Goal: Find specific page/section: Find specific page/section

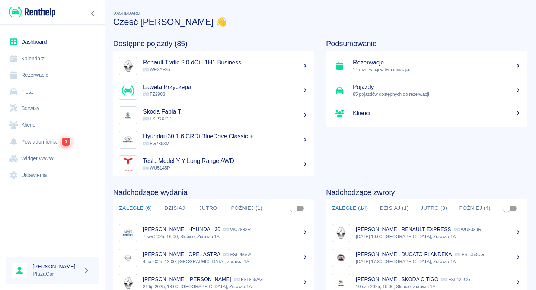
click at [48, 89] on link "Flota" at bounding box center [52, 91] width 93 height 17
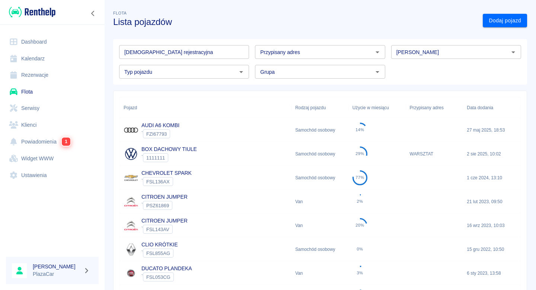
click at [163, 49] on input "[DEMOGRAPHIC_DATA] rejestracyjna" at bounding box center [184, 52] width 130 height 14
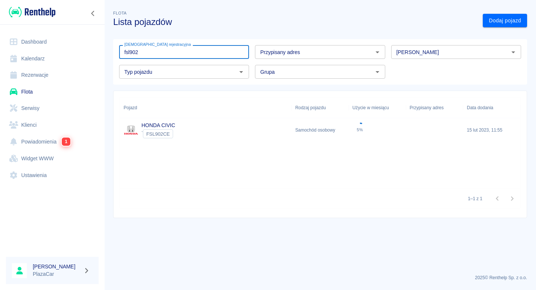
type input "fsl902"
click at [209, 132] on div "HONDA CIVIC ` FSL902CE" at bounding box center [206, 130] width 172 height 24
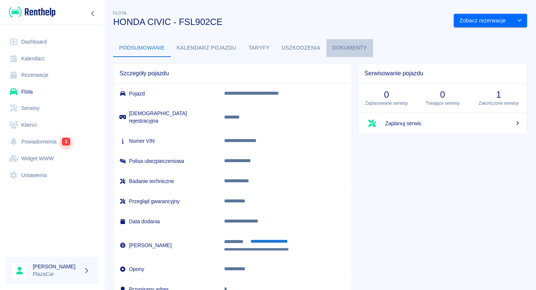
click at [356, 50] on button "Dokumenty" at bounding box center [349, 48] width 47 height 18
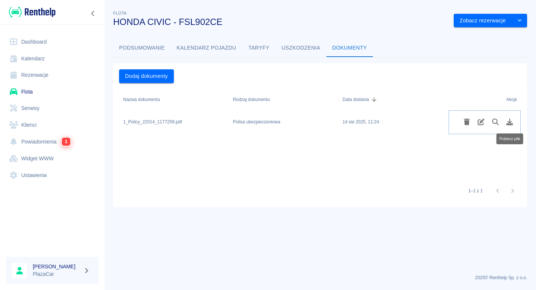
click at [509, 120] on icon "Pobierz plik" at bounding box center [509, 121] width 9 height 7
click at [54, 86] on link "Flota" at bounding box center [52, 91] width 93 height 17
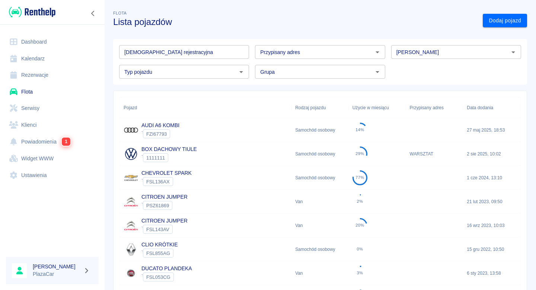
click at [61, 77] on link "Rezerwacje" at bounding box center [52, 75] width 93 height 17
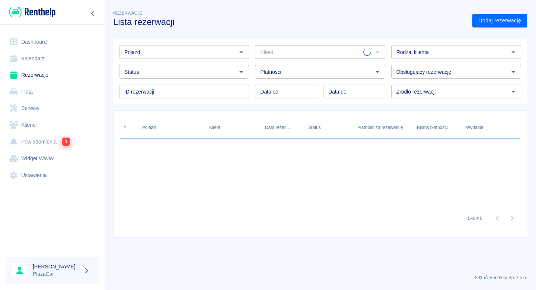
click at [55, 92] on link "Flota" at bounding box center [52, 91] width 93 height 17
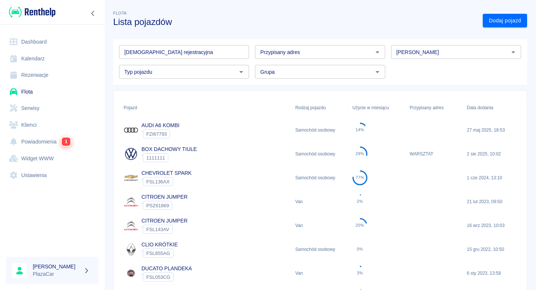
click at [153, 55] on input "[DEMOGRAPHIC_DATA] rejestracyjna" at bounding box center [184, 52] width 130 height 14
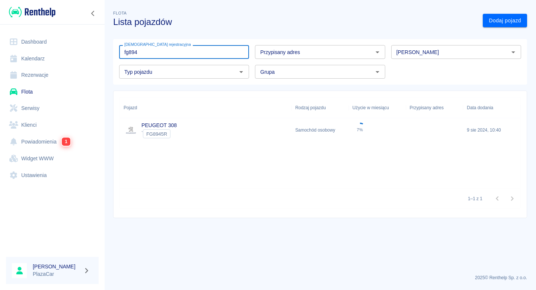
type input "fg894"
click at [200, 128] on div "PEUGEOT 308 ` FG8945R" at bounding box center [206, 130] width 172 height 24
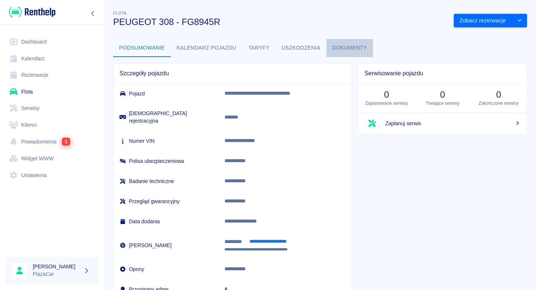
click at [346, 53] on button "Dokumenty" at bounding box center [349, 48] width 47 height 18
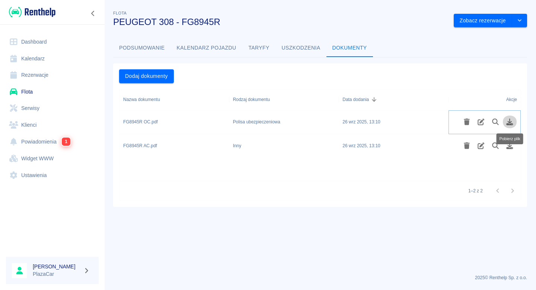
click at [509, 122] on icon "Pobierz plik" at bounding box center [509, 121] width 7 height 7
click at [509, 145] on icon "Pobierz plik" at bounding box center [509, 145] width 7 height 7
click at [55, 90] on link "Flota" at bounding box center [52, 91] width 93 height 17
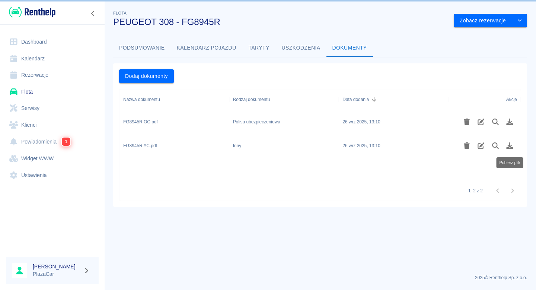
click at [54, 106] on link "Serwisy" at bounding box center [52, 108] width 93 height 17
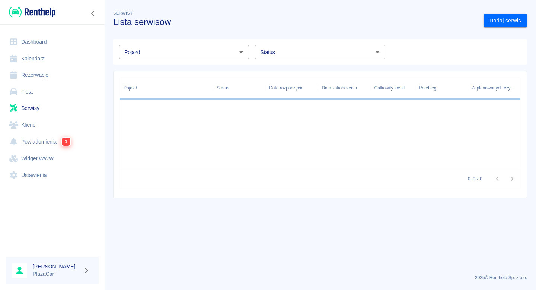
click at [61, 92] on link "Flota" at bounding box center [52, 91] width 93 height 17
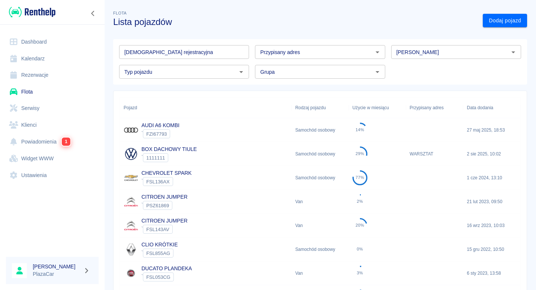
click at [189, 55] on input "[DEMOGRAPHIC_DATA] rejestracyjna" at bounding box center [184, 52] width 130 height 14
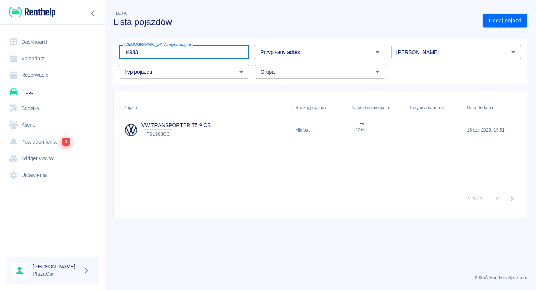
type input "fsl983"
click at [213, 126] on div "VW TRANSPORTER T5 9 OS ` FSL983CC" at bounding box center [206, 130] width 172 height 24
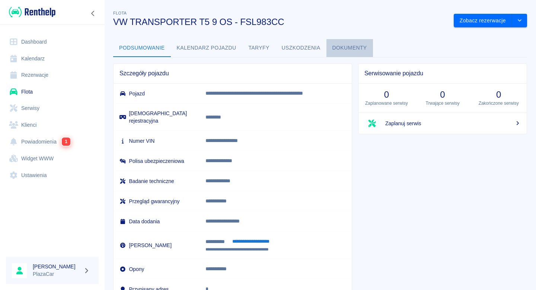
click at [354, 41] on button "Dokumenty" at bounding box center [349, 48] width 47 height 18
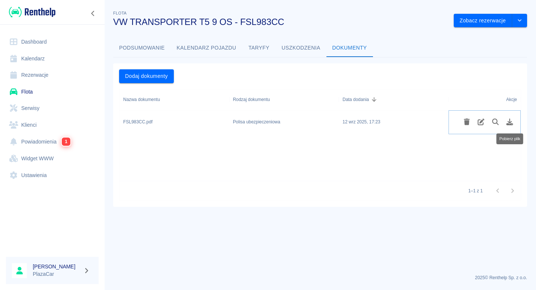
click at [512, 120] on icon "Pobierz plik" at bounding box center [509, 121] width 9 height 7
click at [49, 89] on link "Flota" at bounding box center [52, 91] width 93 height 17
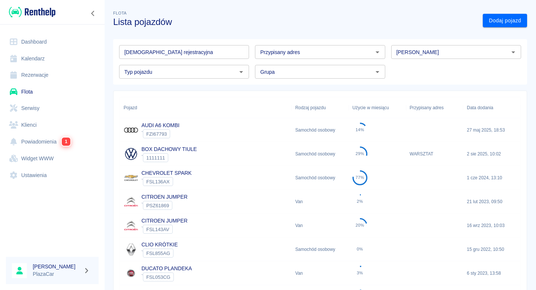
click at [149, 54] on input "[DEMOGRAPHIC_DATA] rejestracyjna" at bounding box center [184, 52] width 130 height 14
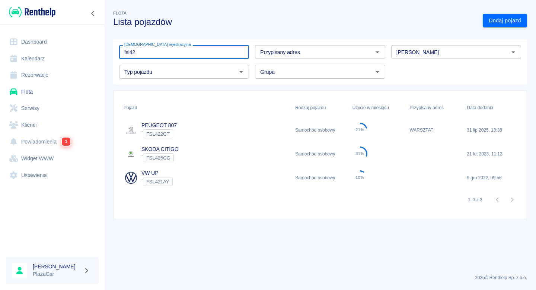
type input "fsl42"
click at [179, 174] on div "VW UP ` FSL421AY" at bounding box center [206, 178] width 172 height 24
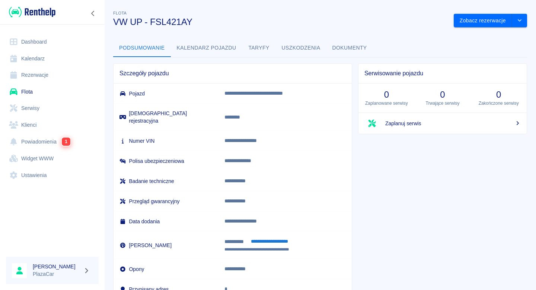
click at [350, 49] on button "Dokumenty" at bounding box center [349, 48] width 47 height 18
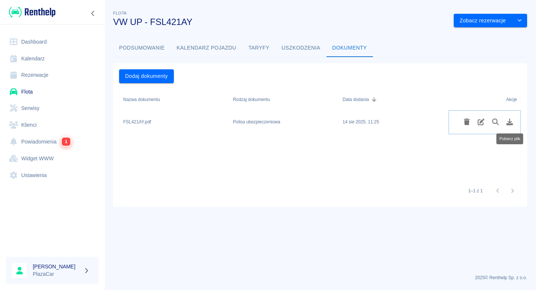
click at [505, 119] on button "Pobierz plik" at bounding box center [509, 121] width 15 height 13
